Goal: Task Accomplishment & Management: Use online tool/utility

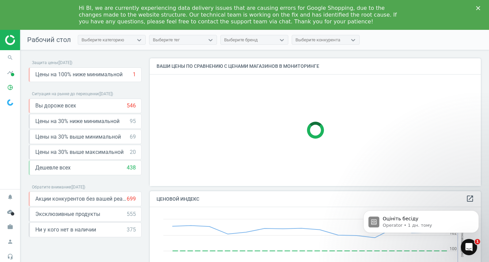
click at [476, 6] on polygon "Закрити" at bounding box center [478, 8] width 4 height 4
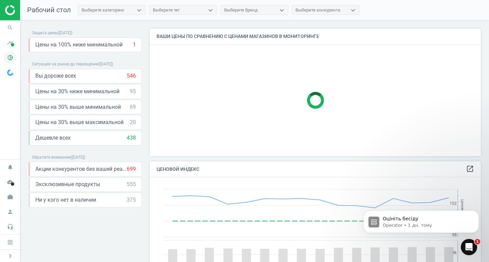
click at [9, 56] on icon "pie_chart_outlined" at bounding box center [10, 57] width 13 height 13
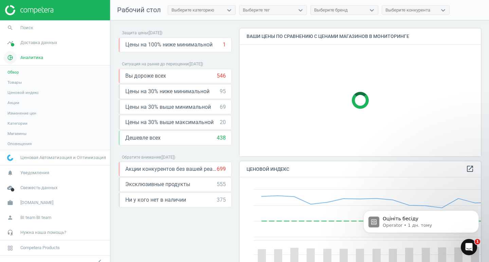
scroll to position [167, 246]
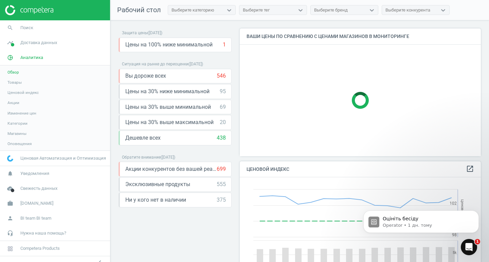
click at [51, 82] on link "Товары" at bounding box center [55, 82] width 110 height 10
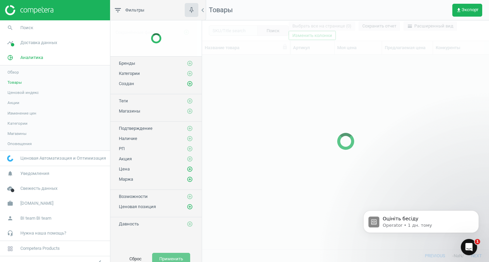
scroll to position [185, 282]
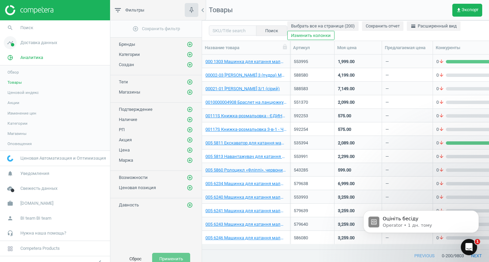
click at [29, 37] on link "timeline Доставка данных" at bounding box center [55, 42] width 110 height 15
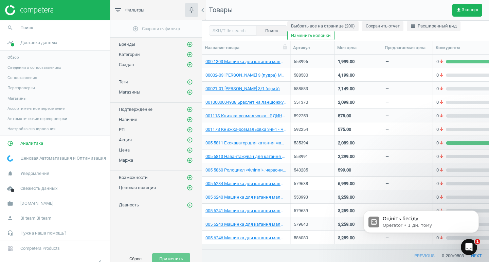
click at [23, 61] on link "Обзор" at bounding box center [55, 57] width 110 height 10
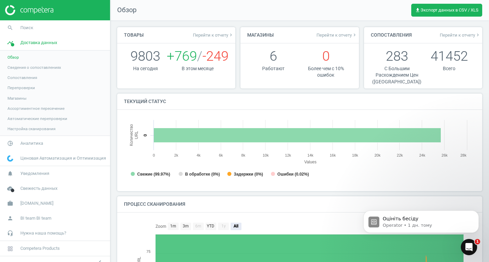
scroll to position [3, 3]
click at [24, 66] on span "Сведения о сопоставлениях" at bounding box center [34, 67] width 54 height 5
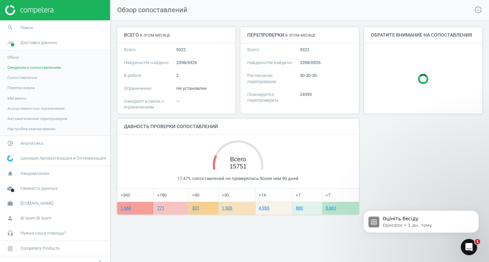
click at [25, 76] on span "Сопоставления" at bounding box center [22, 77] width 30 height 5
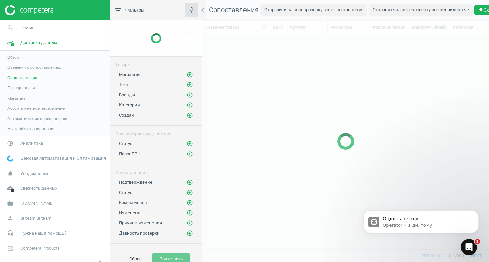
scroll to position [205, 282]
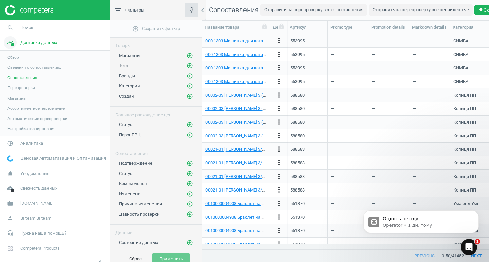
click at [29, 41] on span "Доставка данных" at bounding box center [38, 43] width 37 height 6
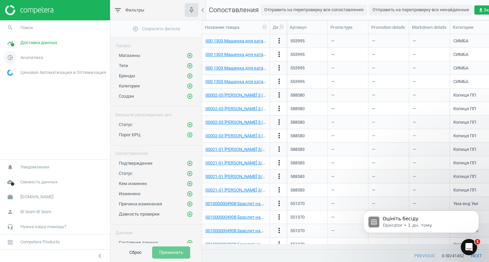
click at [23, 60] on span "Аналитика" at bounding box center [31, 58] width 23 height 6
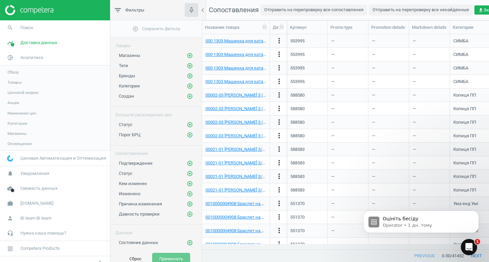
click at [13, 74] on span "Обзор" at bounding box center [13, 72] width 12 height 5
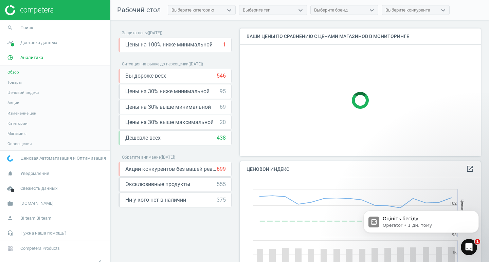
scroll to position [167, 246]
click at [25, 83] on link "Товары" at bounding box center [55, 82] width 110 height 10
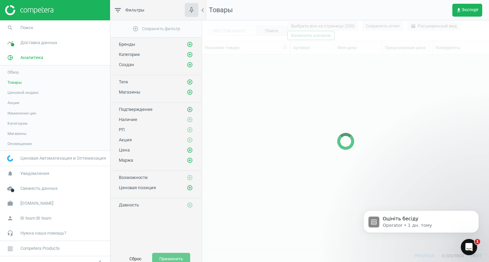
scroll to position [185, 282]
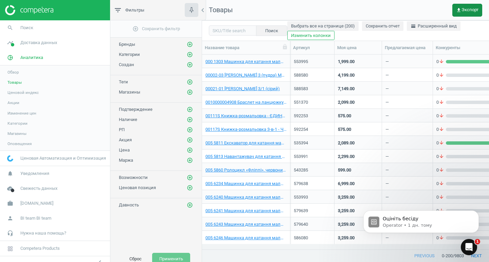
click at [463, 6] on button "get_app Экспорт" at bounding box center [467, 10] width 30 height 13
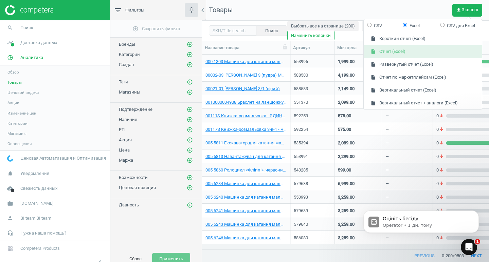
click at [397, 53] on button "insert_drive_file Отчет (Excel)" at bounding box center [422, 51] width 118 height 13
